Goal: Task Accomplishment & Management: Use online tool/utility

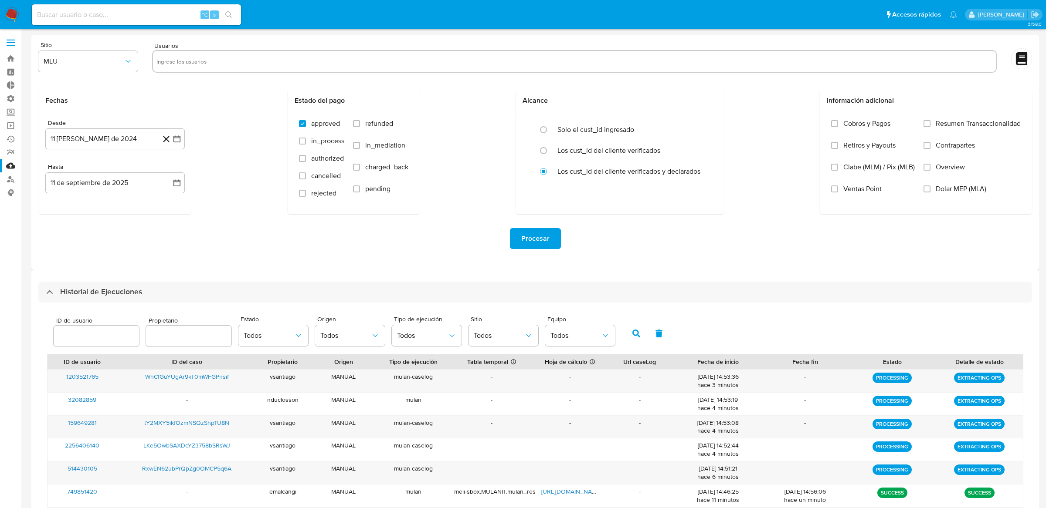
select select "10"
click at [9, 44] on label at bounding box center [11, 43] width 22 height 18
click at [0, 0] on input "checkbox" at bounding box center [0, 0] width 0 height 0
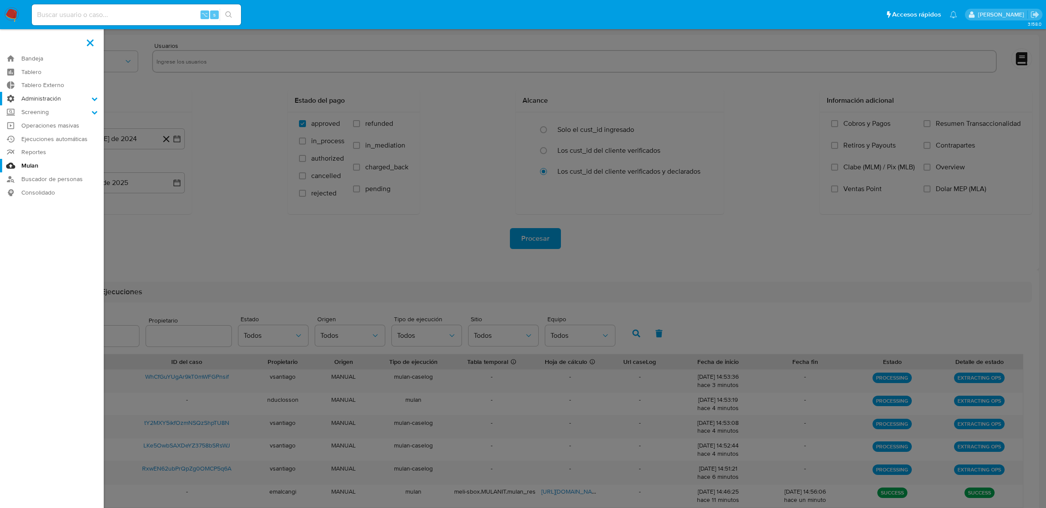
click at [30, 98] on label "Administración" at bounding box center [52, 99] width 104 height 14
click at [0, 0] on input "Administración" at bounding box center [0, 0] width 0 height 0
click at [34, 112] on link "Reglas" at bounding box center [52, 110] width 104 height 11
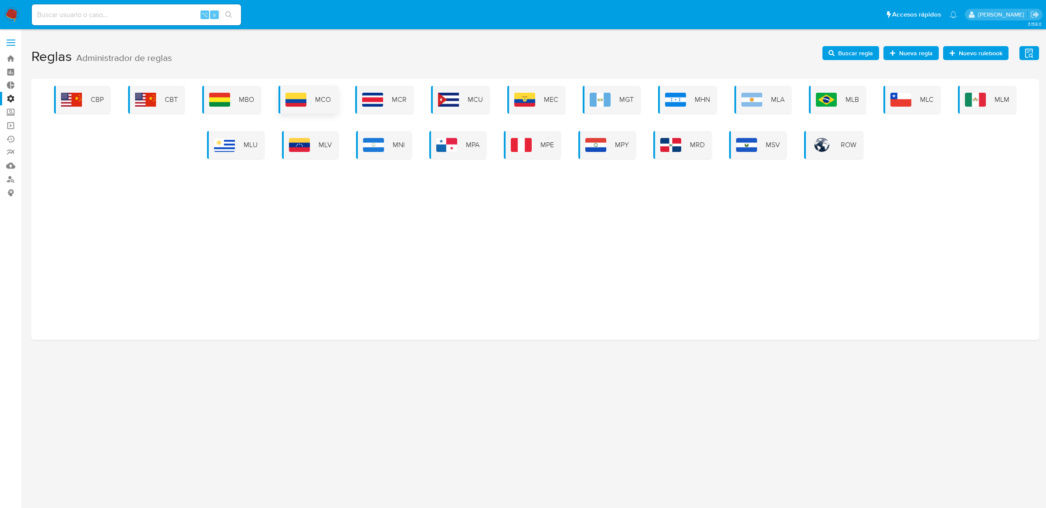
click at [318, 102] on span "MCO" at bounding box center [323, 100] width 16 height 10
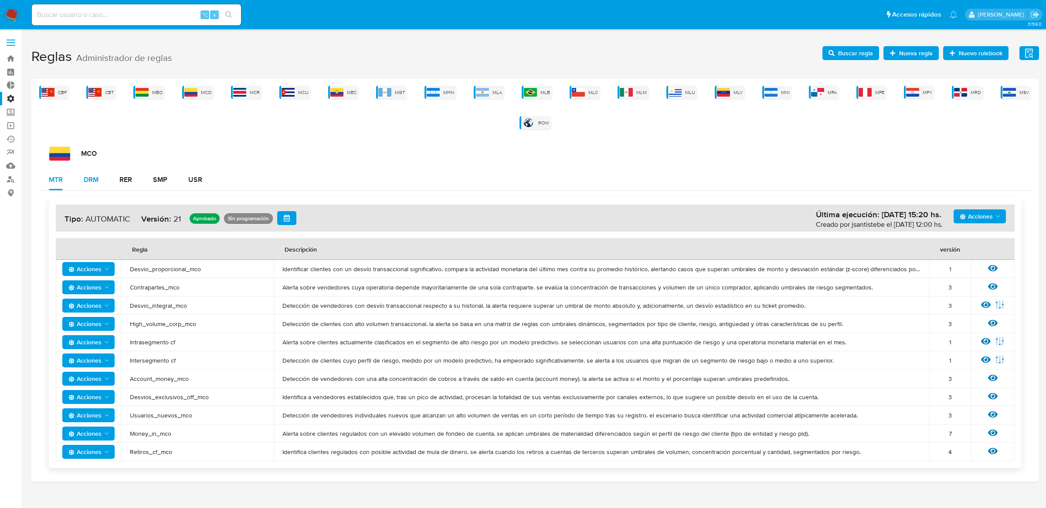
click at [94, 183] on div "DRM" at bounding box center [91, 179] width 15 height 7
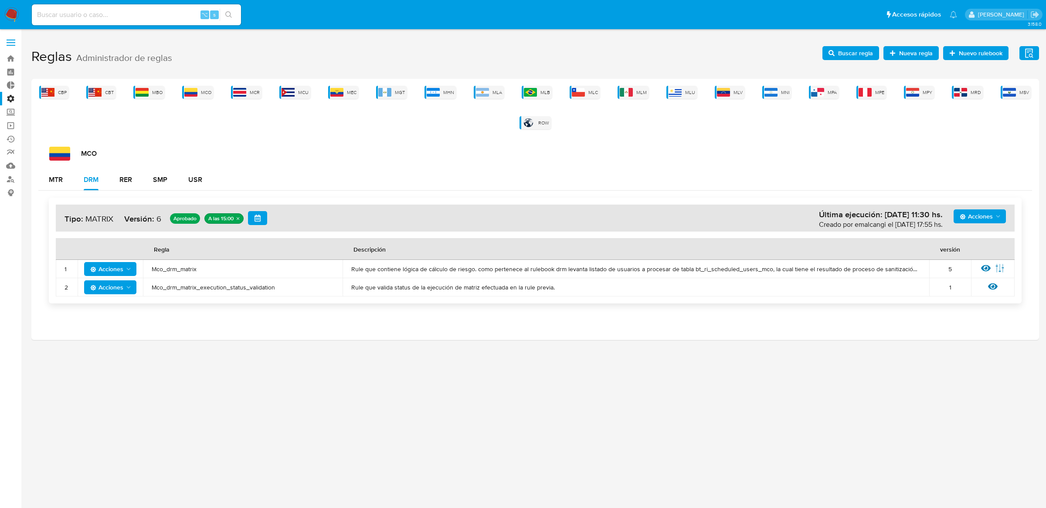
click at [982, 271] on icon at bounding box center [986, 269] width 10 height 10
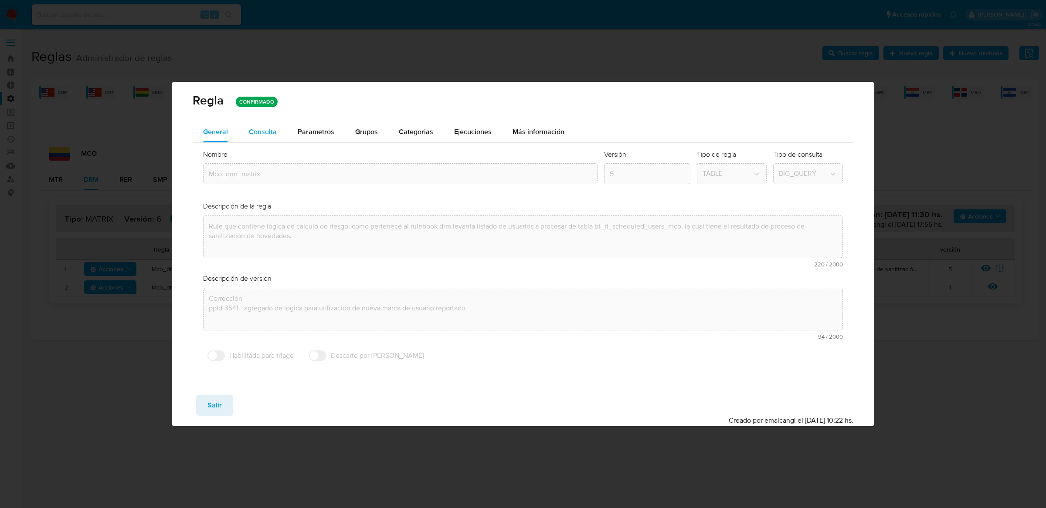
click at [256, 127] on span "Consulta" at bounding box center [263, 132] width 28 height 10
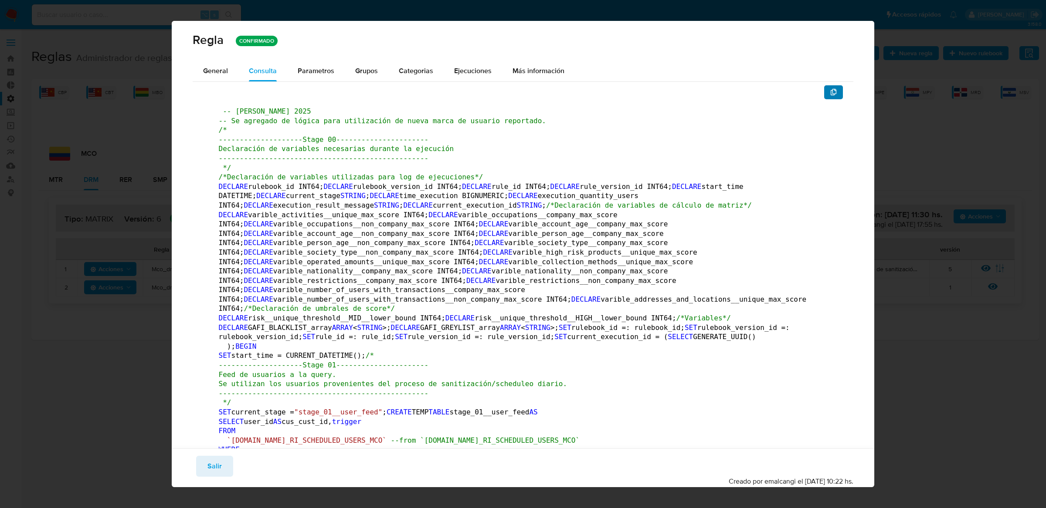
click at [839, 97] on button "button" at bounding box center [833, 92] width 19 height 14
